Goal: Transaction & Acquisition: Purchase product/service

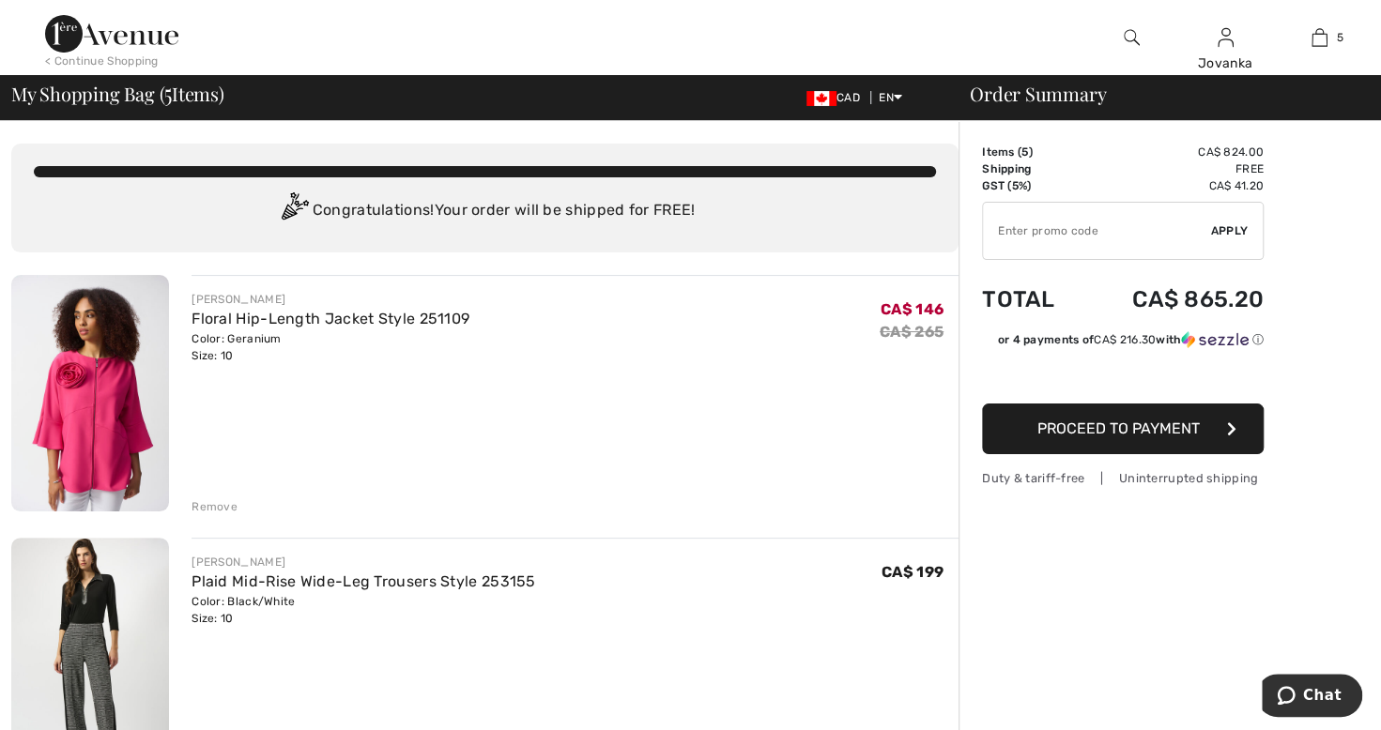
click at [237, 509] on div "Remove" at bounding box center [575, 505] width 767 height 21
click at [204, 506] on div "Remove" at bounding box center [215, 506] width 46 height 17
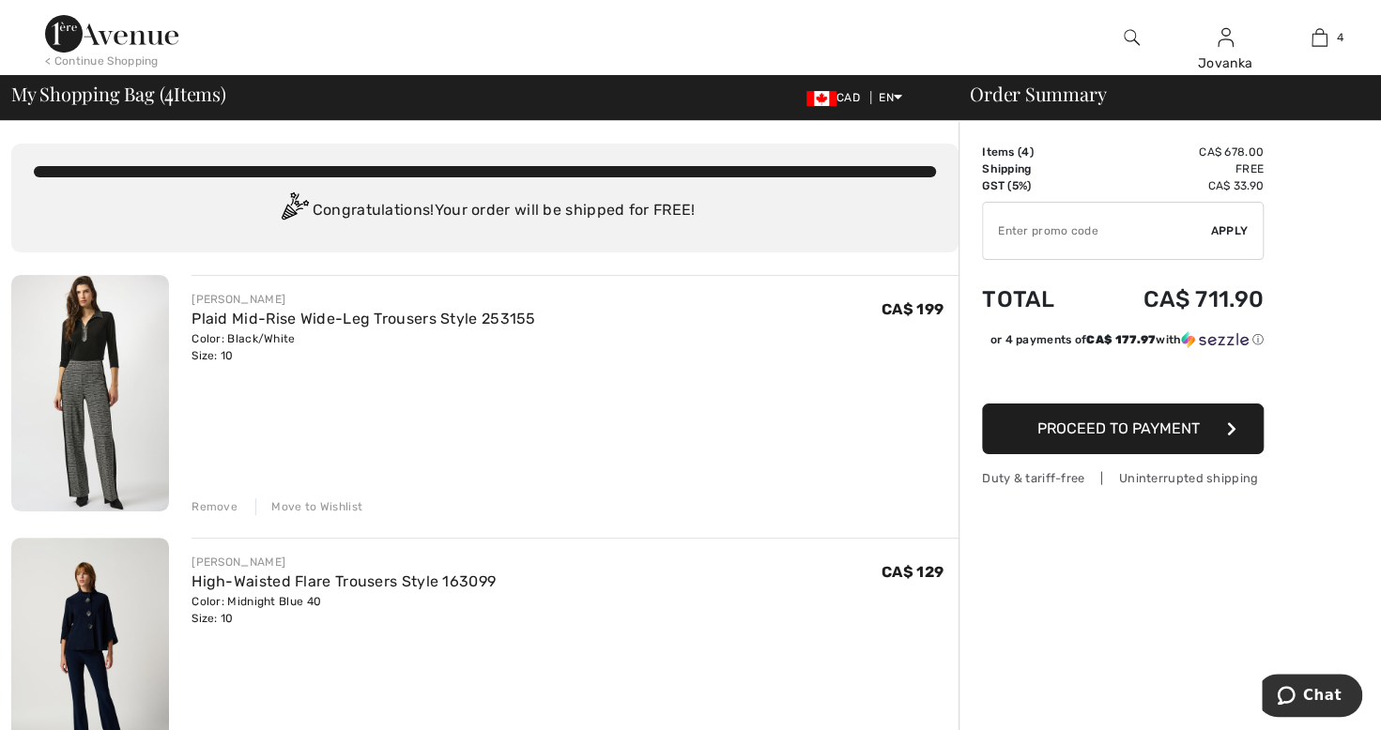
click at [327, 507] on div "Move to Wishlist" at bounding box center [308, 506] width 107 height 17
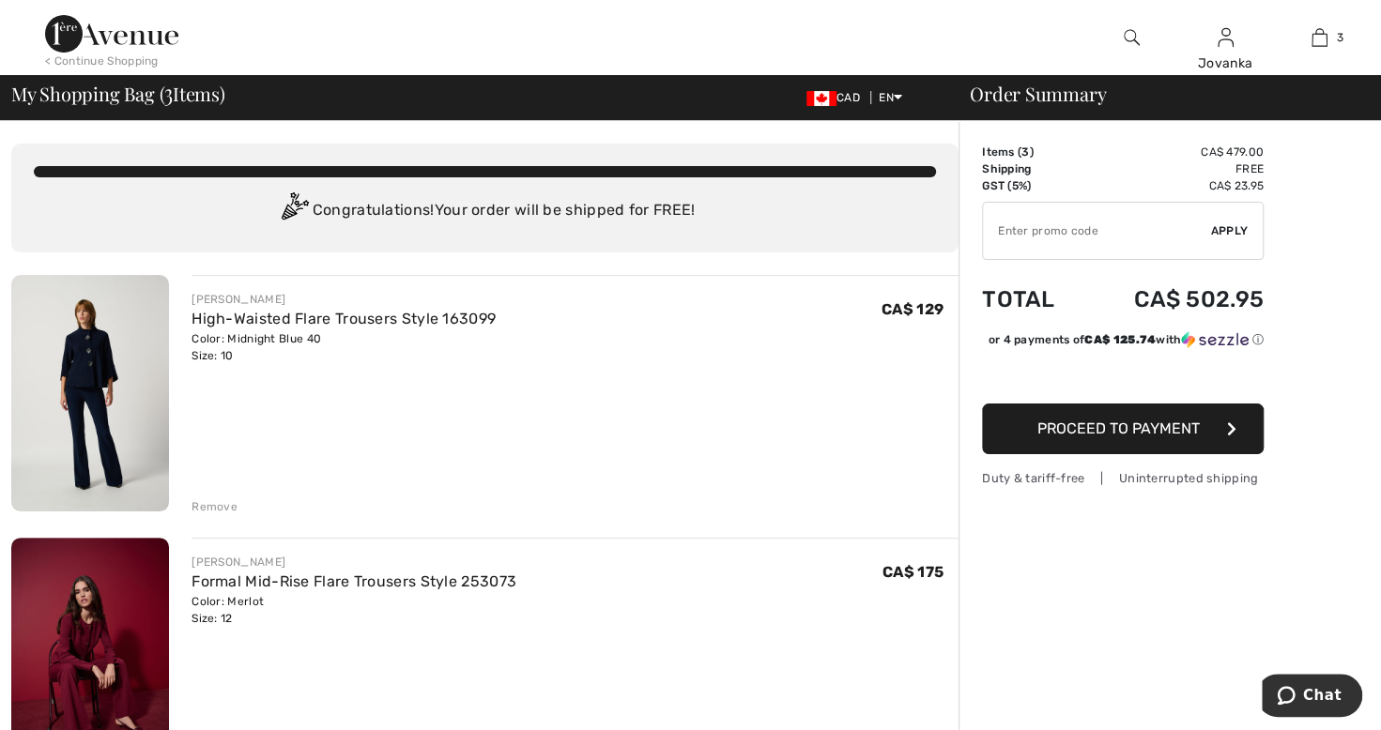
click at [305, 340] on div "Color: Midnight Blue 40 Size: 10" at bounding box center [344, 347] width 304 height 34
click at [107, 381] on img at bounding box center [90, 393] width 158 height 237
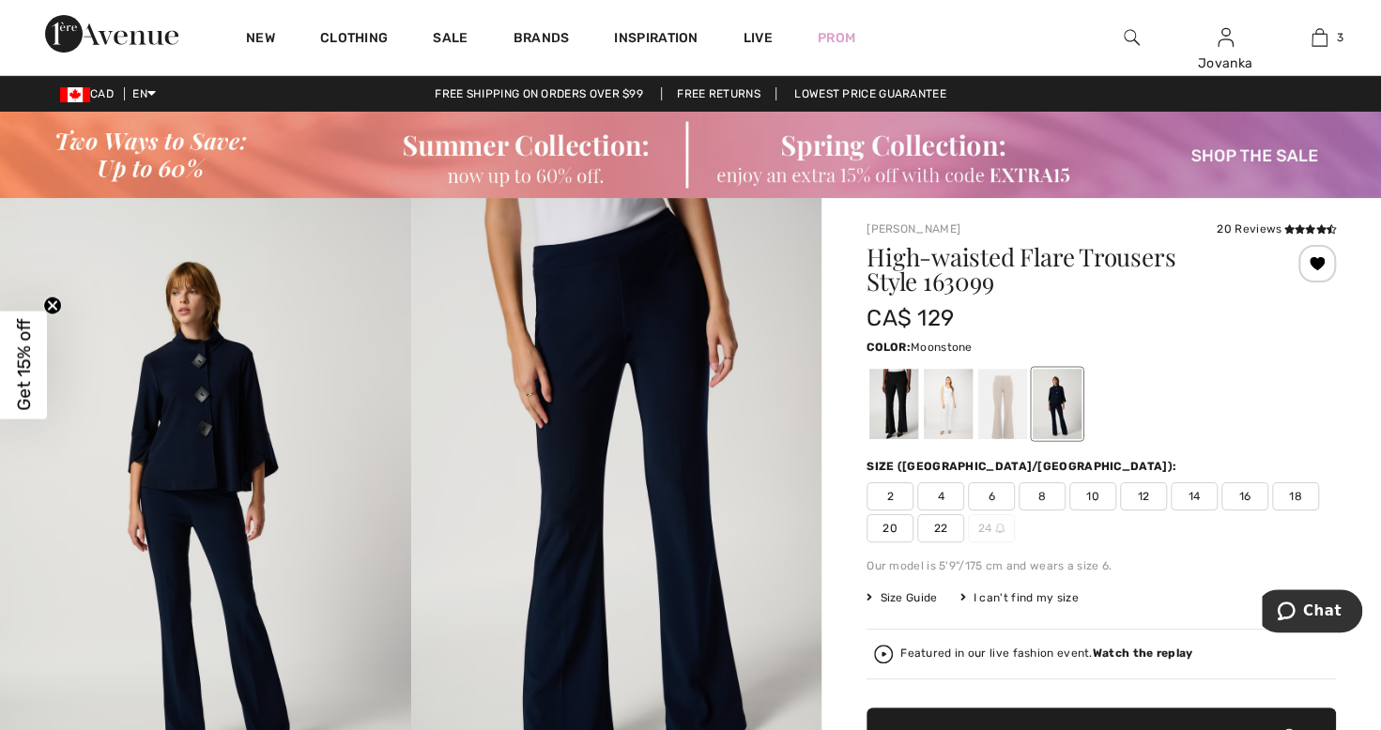
click at [1003, 434] on div at bounding box center [1002, 404] width 49 height 70
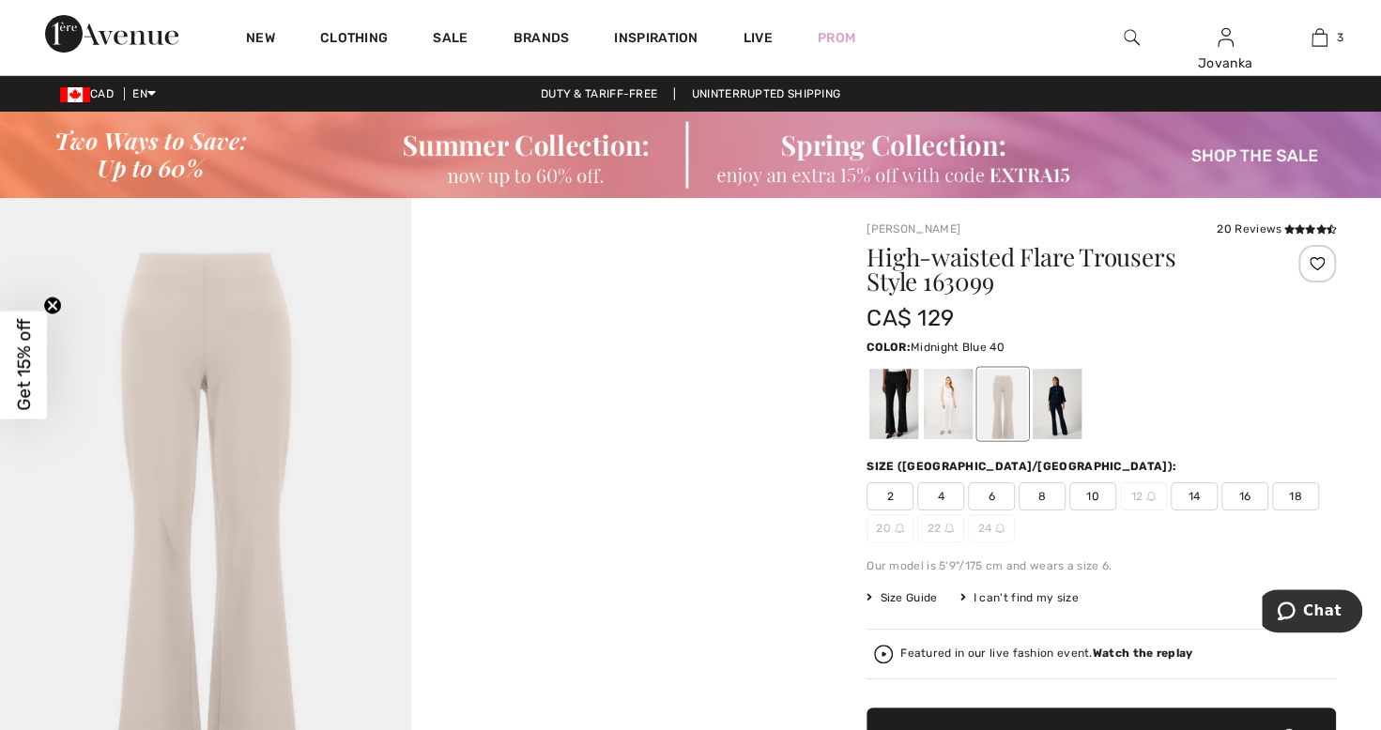
click at [1071, 422] on div at bounding box center [1057, 404] width 49 height 70
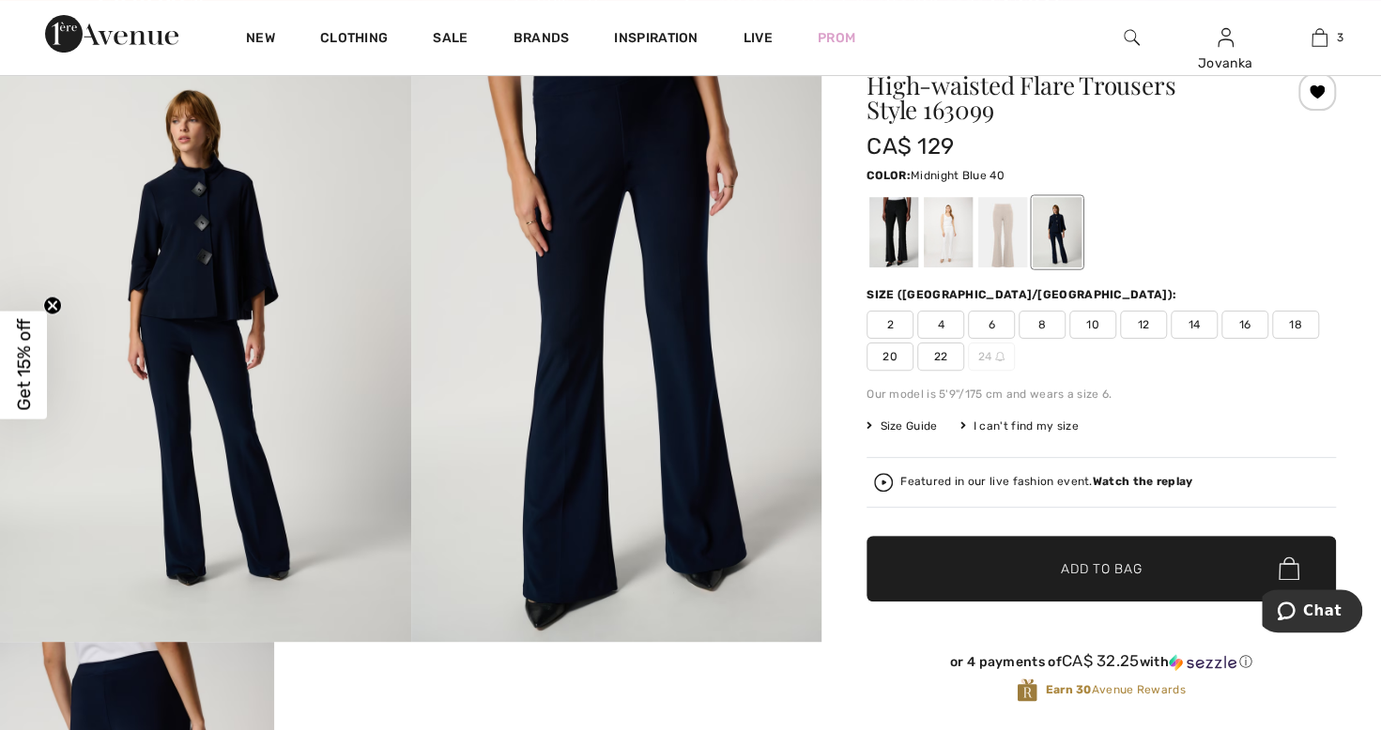
scroll to position [167, 0]
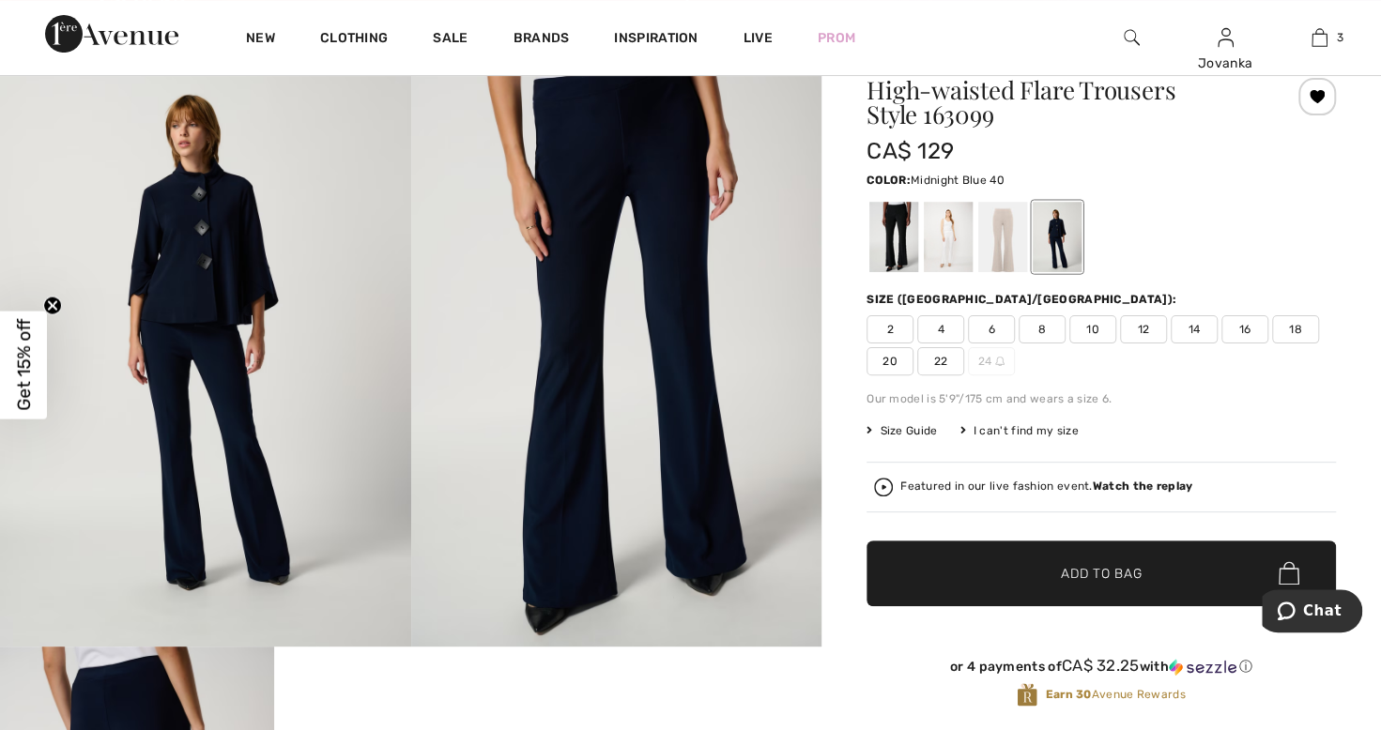
click at [1096, 327] on span "10" at bounding box center [1092, 329] width 47 height 28
click at [905, 248] on div at bounding box center [893, 237] width 49 height 70
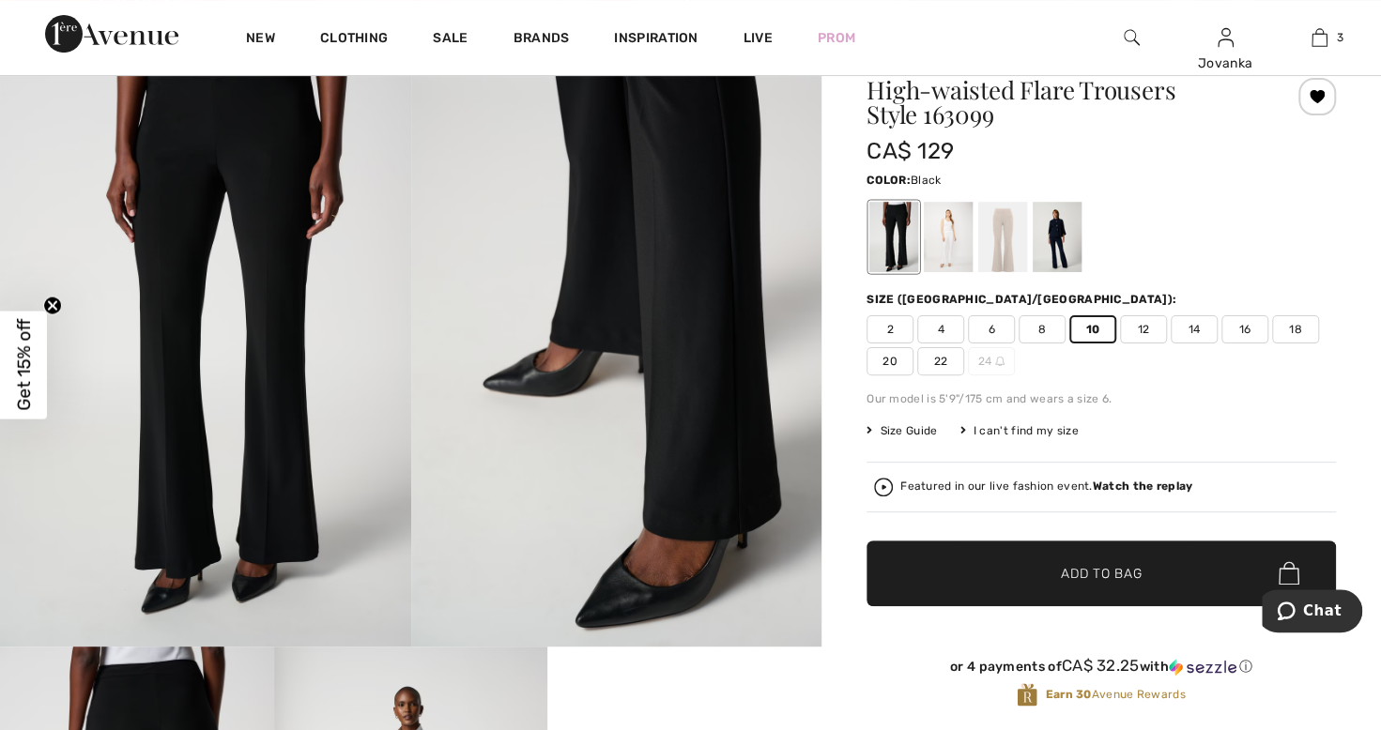
click at [1139, 573] on span "Add to Bag" at bounding box center [1101, 573] width 81 height 20
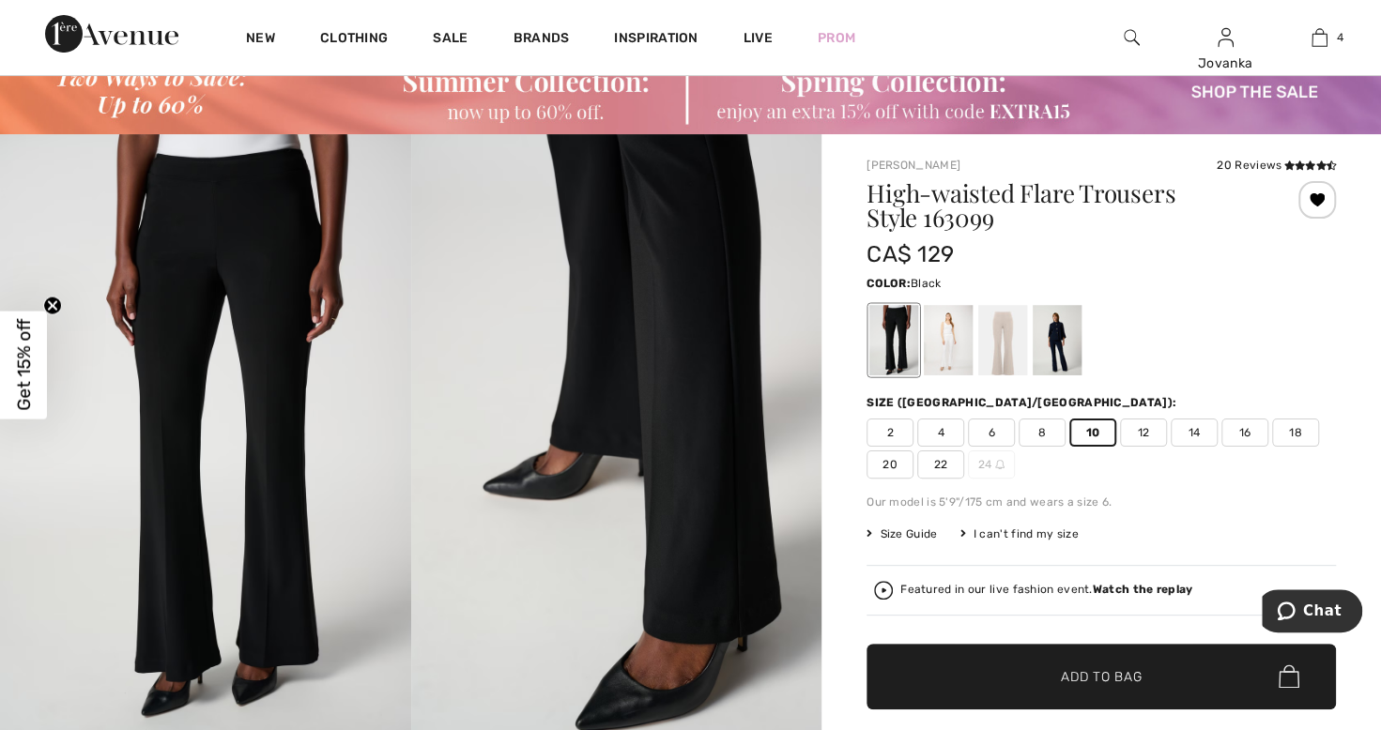
scroll to position [62, 0]
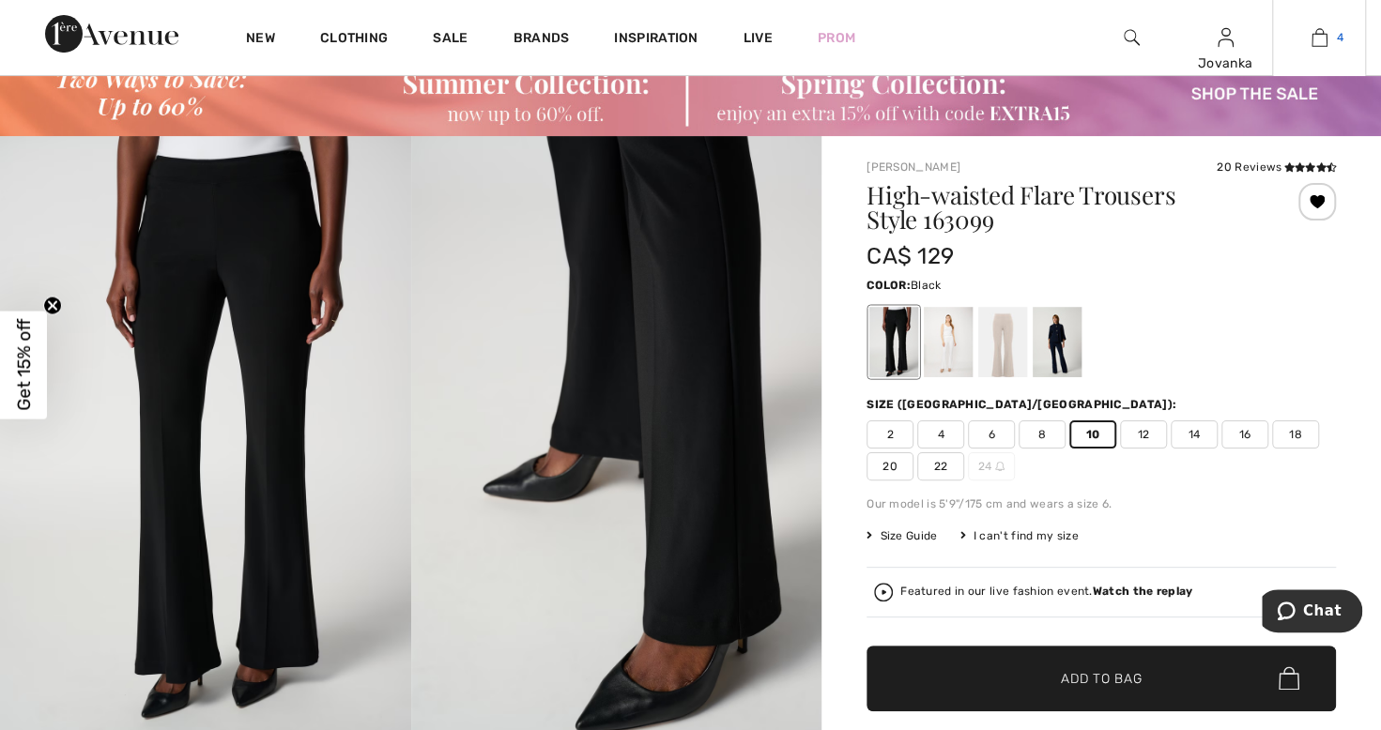
click at [1333, 38] on link "4" at bounding box center [1319, 37] width 92 height 23
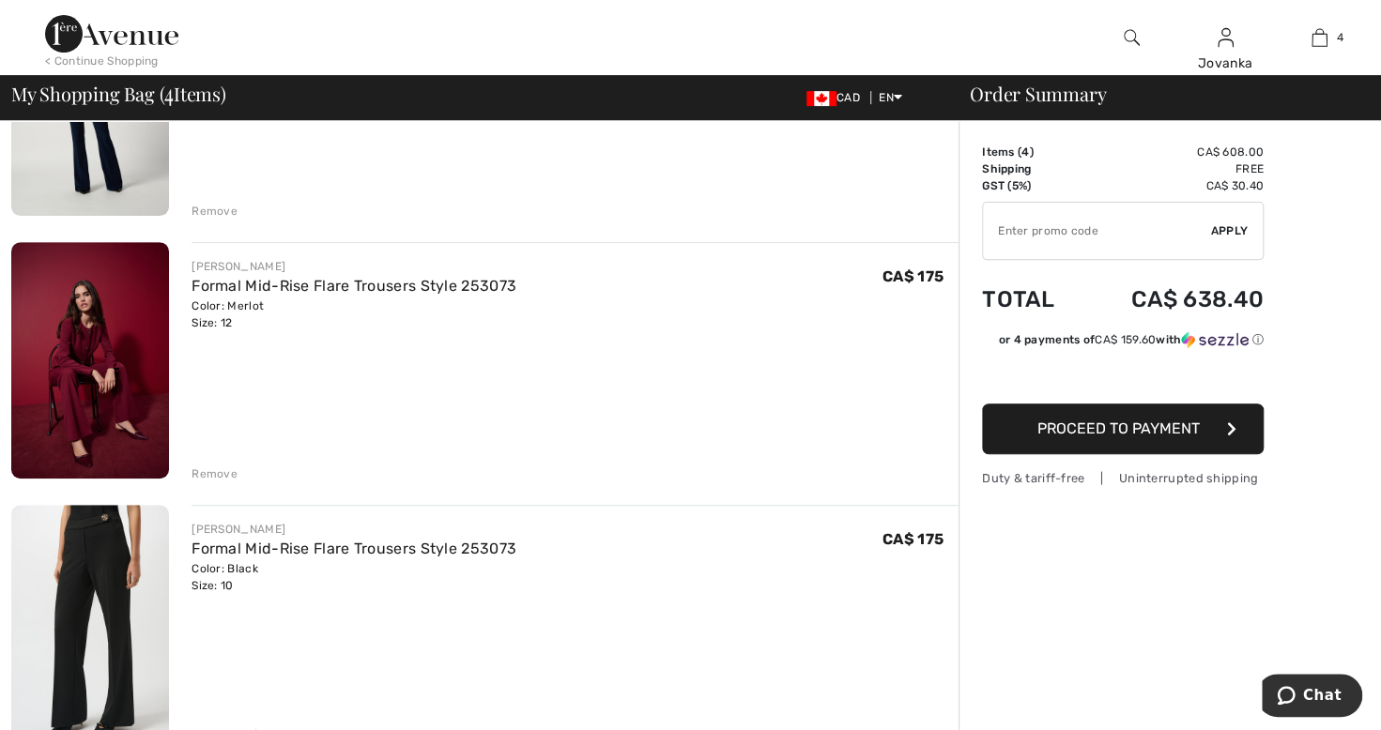
scroll to position [295, 0]
